Goal: Obtain resource: Obtain resource

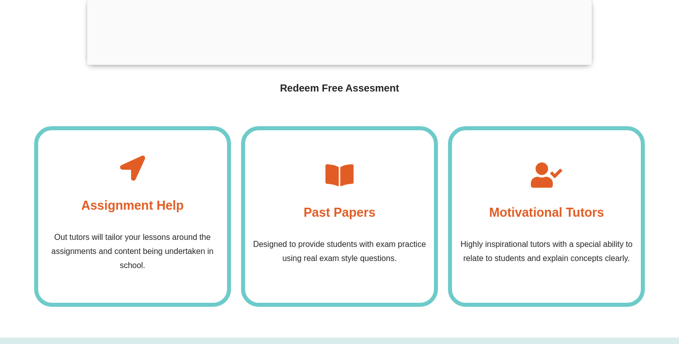
scroll to position [3616, 0]
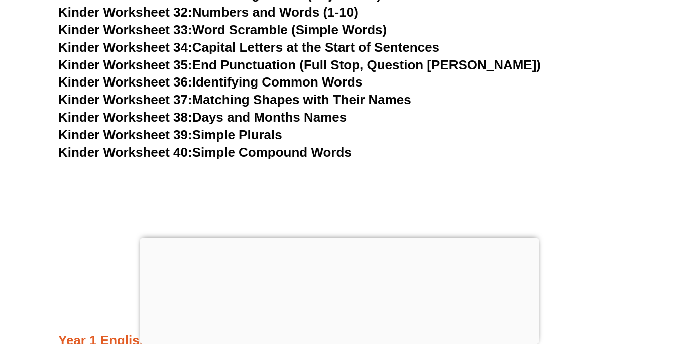
scroll to position [1153, 0]
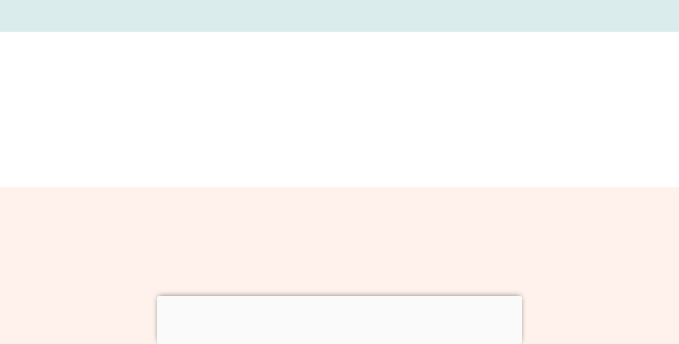
scroll to position [10246, 0]
